Goal: Task Accomplishment & Management: Manage account settings

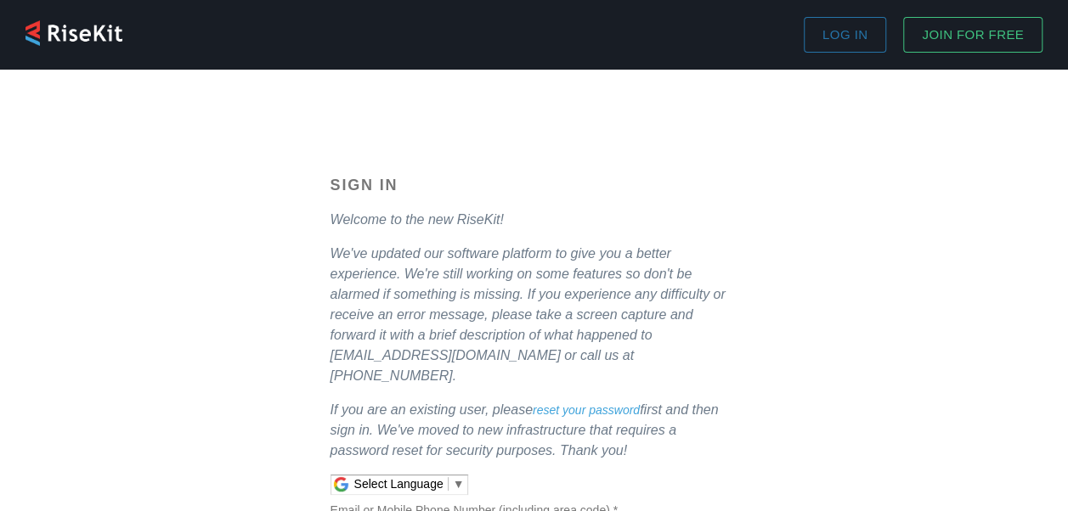
click at [863, 42] on span "Log in" at bounding box center [844, 35] width 45 height 22
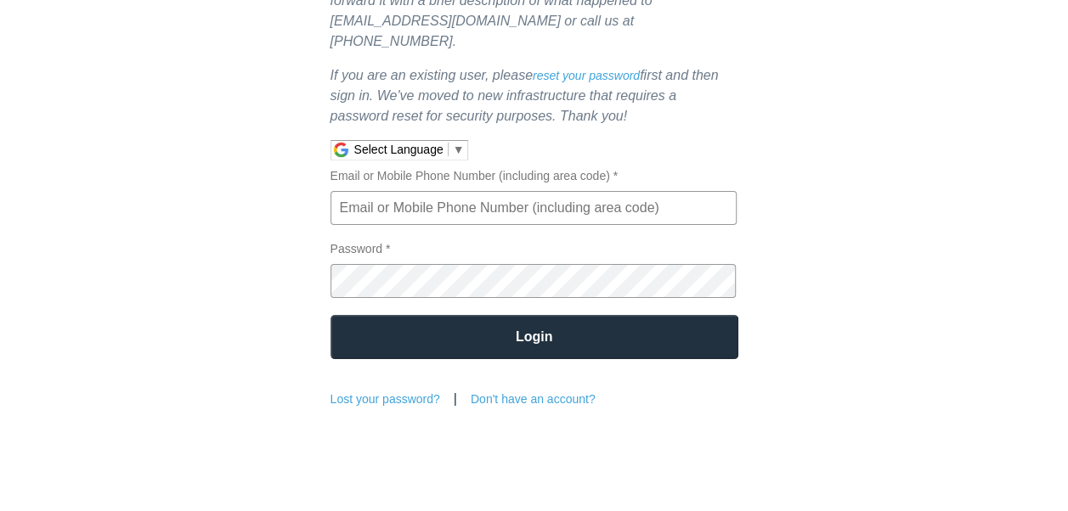
scroll to position [370, 0]
